Goal: Transaction & Acquisition: Purchase product/service

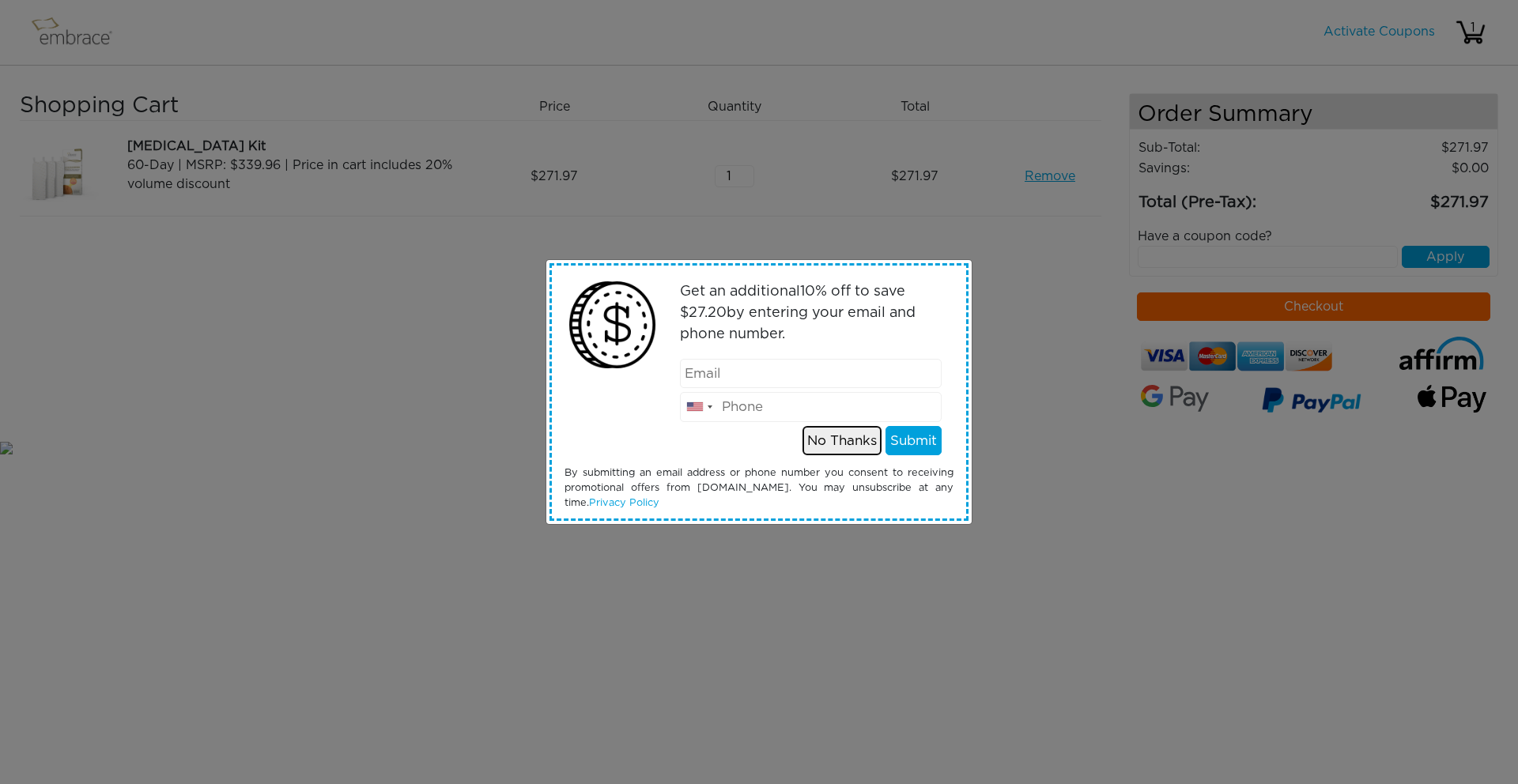
click at [821, 444] on button "No Thanks" at bounding box center [842, 441] width 79 height 30
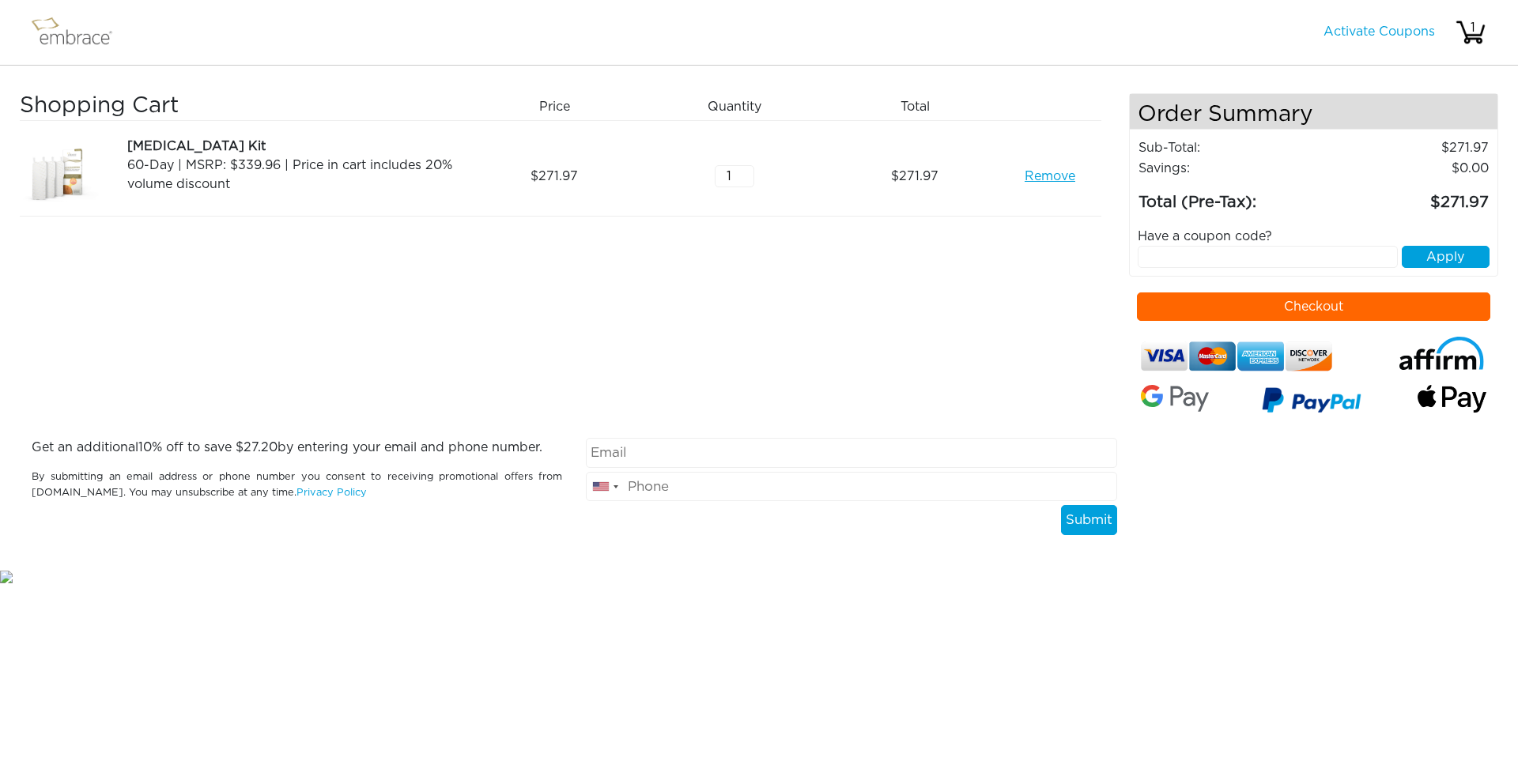
click at [1252, 304] on button "Checkout" at bounding box center [1314, 307] width 354 height 28
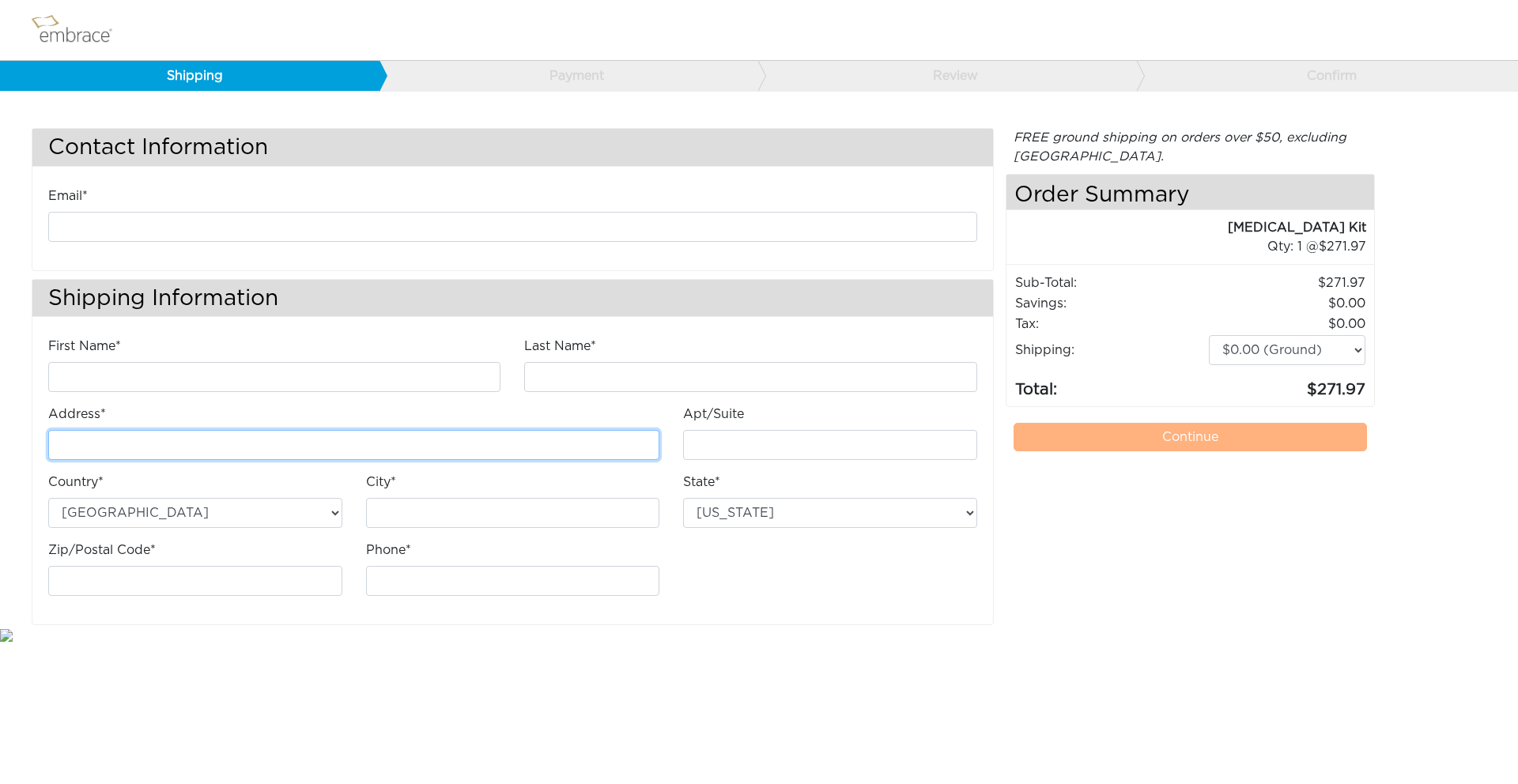
click at [198, 442] on input "Address*" at bounding box center [353, 445] width 611 height 30
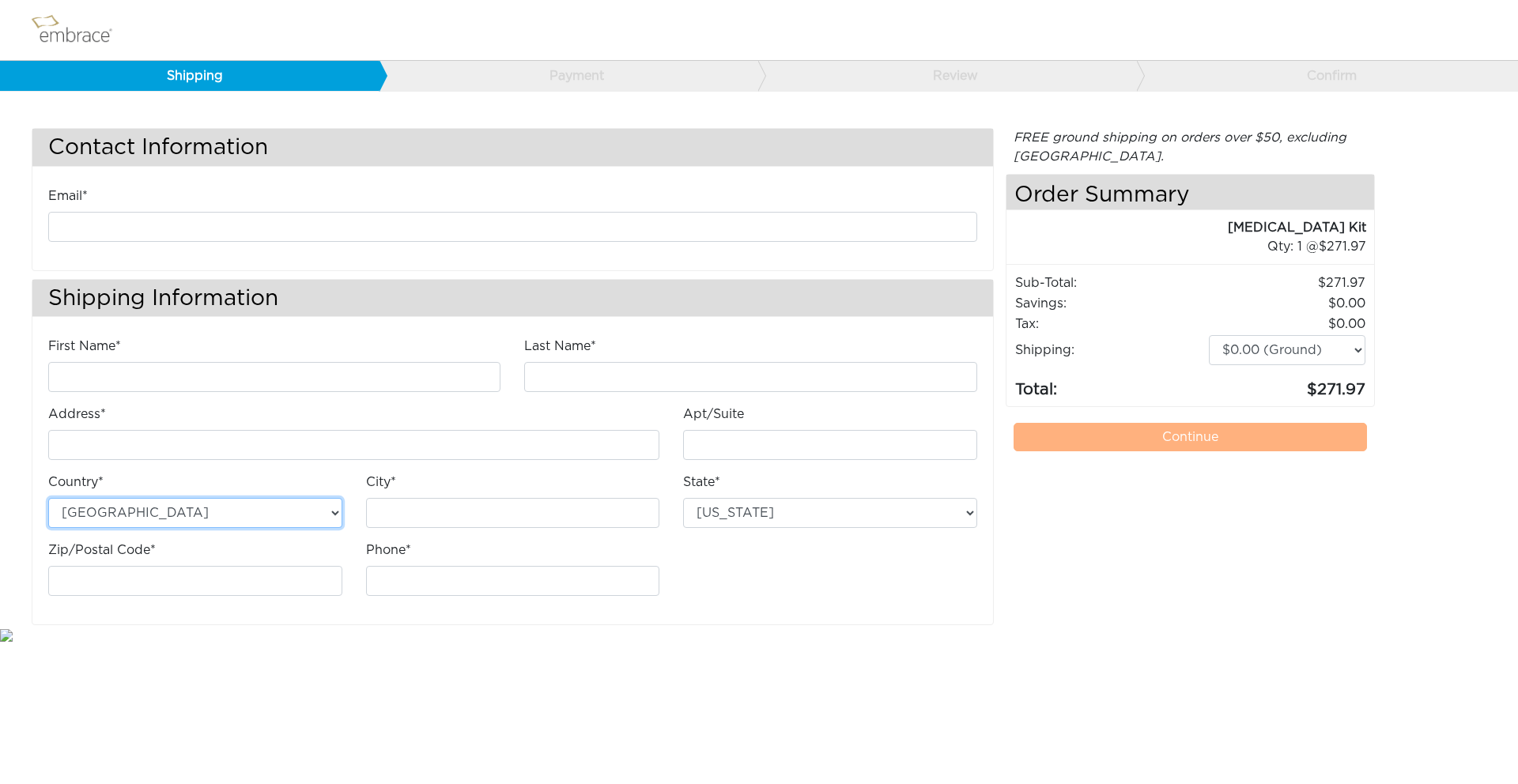
click at [120, 513] on select "[GEOGRAPHIC_DATA] [GEOGRAPHIC_DATA]" at bounding box center [195, 513] width 295 height 30
click at [53, 38] on img at bounding box center [79, 30] width 103 height 40
click at [50, 31] on img at bounding box center [79, 30] width 103 height 40
click at [45, 27] on img at bounding box center [79, 30] width 103 height 40
